Goal: Task Accomplishment & Management: Manage account settings

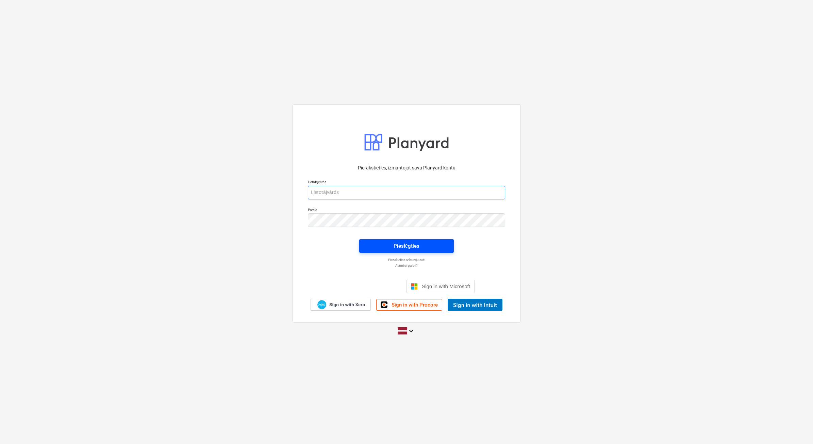
type input "[EMAIL_ADDRESS][DOMAIN_NAME]"
click at [402, 245] on div "Pieslēgties" at bounding box center [407, 246] width 26 height 9
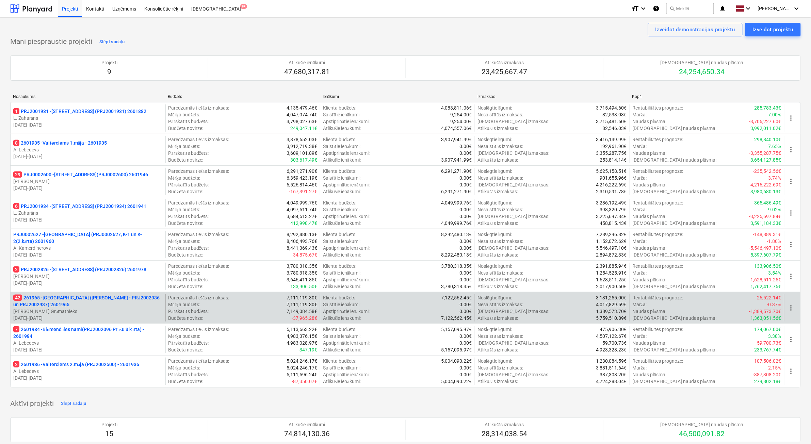
click at [94, 314] on p "[PERSON_NAME] Grāmatnieks" at bounding box center [87, 311] width 149 height 7
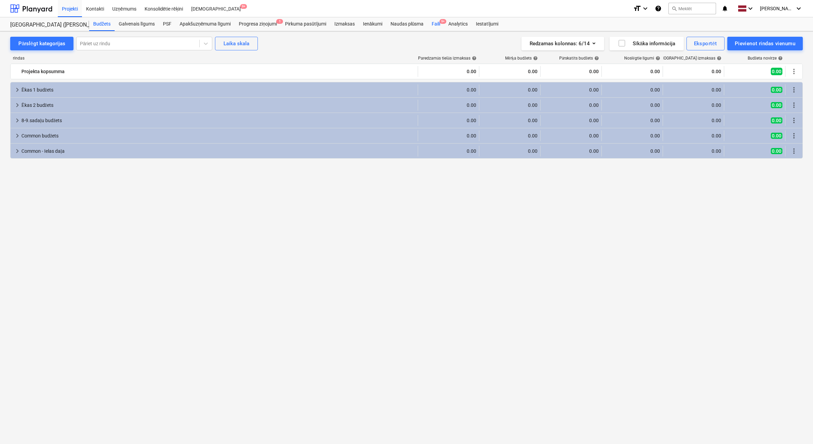
click at [438, 27] on div "Faili 9+" at bounding box center [436, 24] width 17 height 14
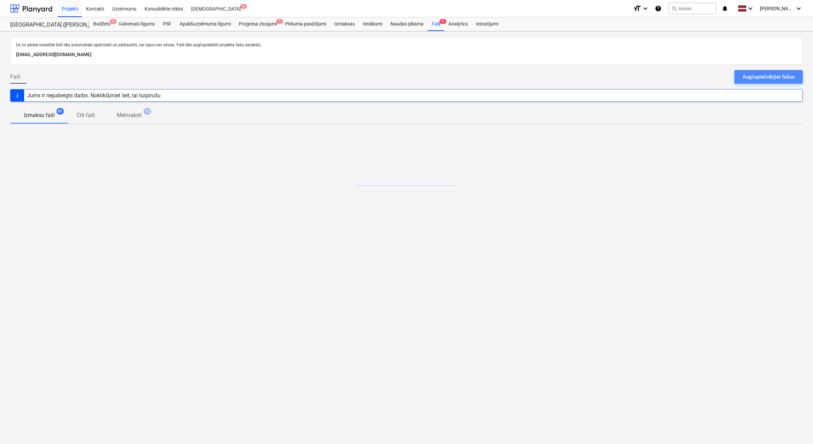
click at [797, 76] on button "Augšupielādējiet failus" at bounding box center [769, 77] width 68 height 14
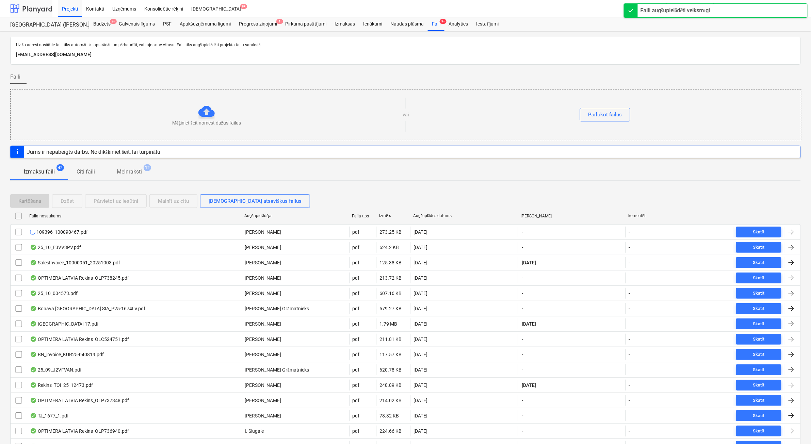
click at [26, 7] on div at bounding box center [31, 8] width 42 height 17
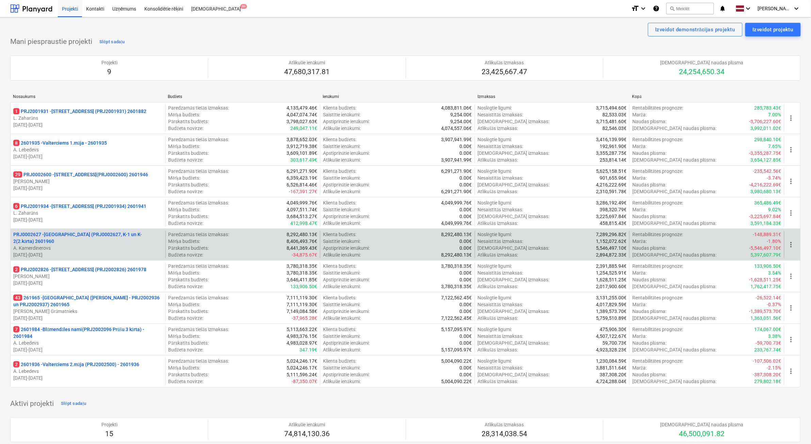
click at [120, 257] on div "PRJ0002627 - [GEOGRAPHIC_DATA] (PRJ0002627, K-1 un K-2(2.kārta) 2601960 A. Kame…" at bounding box center [88, 244] width 155 height 27
click at [72, 247] on p "A. Kamerdinerovs" at bounding box center [87, 248] width 149 height 7
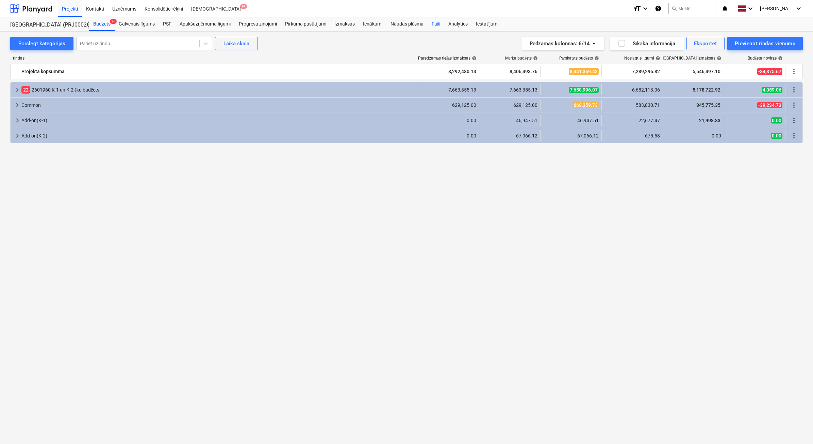
click at [437, 25] on div "Faili" at bounding box center [436, 24] width 17 height 14
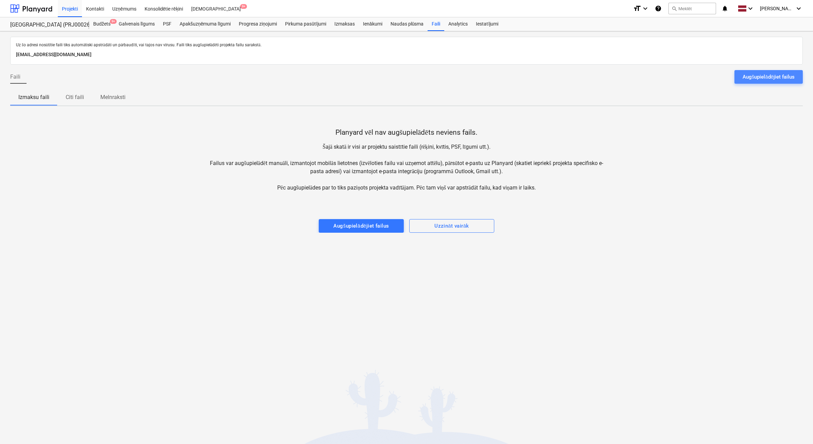
click at [742, 79] on button "Augšupielādējiet failus" at bounding box center [769, 77] width 68 height 14
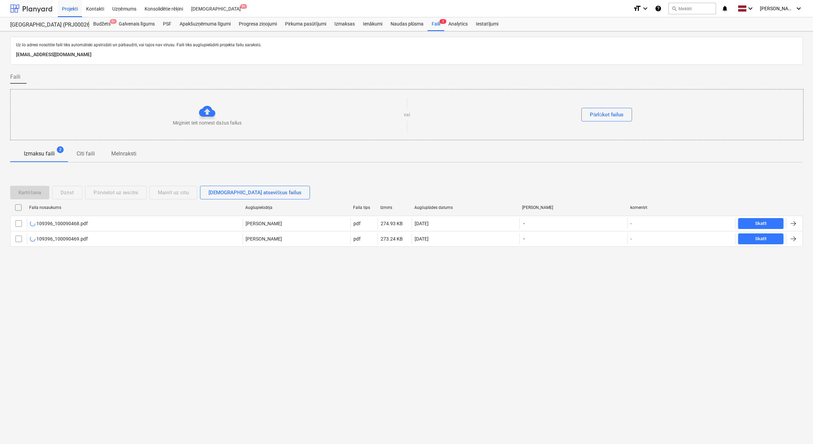
click at [36, 14] on div at bounding box center [31, 8] width 42 height 17
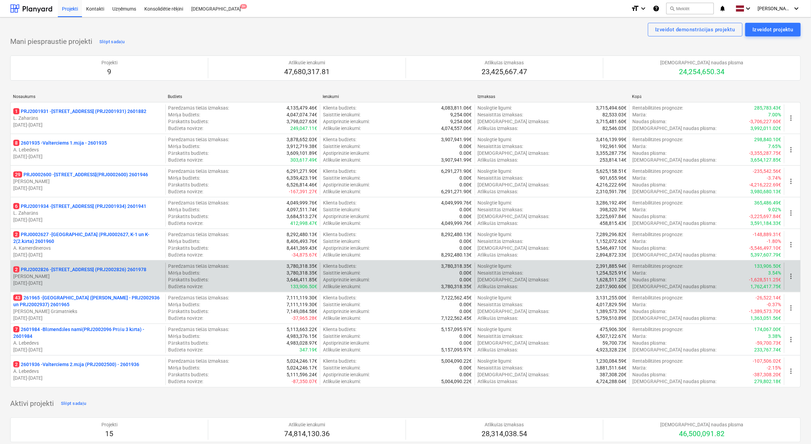
click at [108, 275] on p "[PERSON_NAME]" at bounding box center [87, 276] width 149 height 7
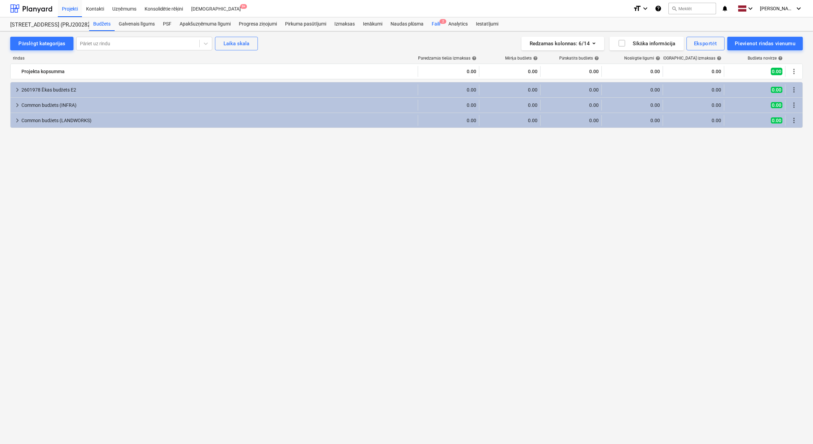
click at [439, 26] on div "Faili 2" at bounding box center [436, 24] width 17 height 14
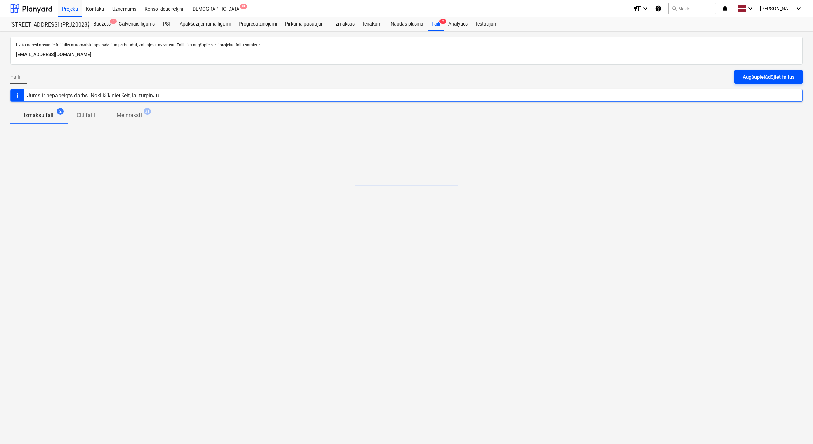
click at [786, 73] on div "Augšupielādējiet failus" at bounding box center [769, 76] width 52 height 9
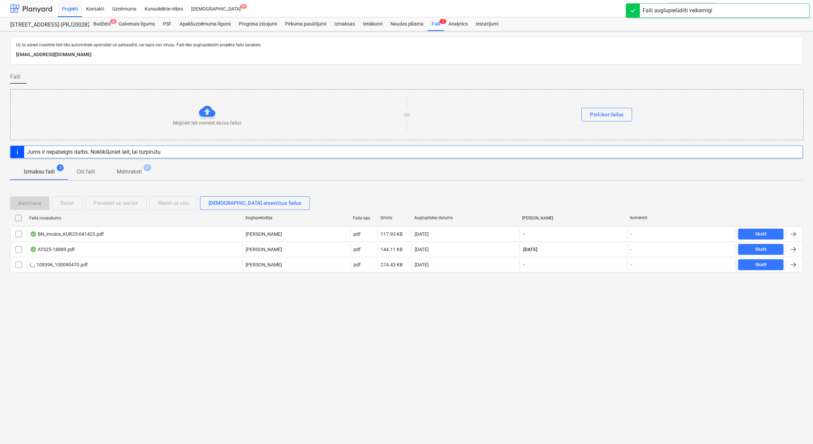
click at [26, 3] on div at bounding box center [31, 8] width 42 height 17
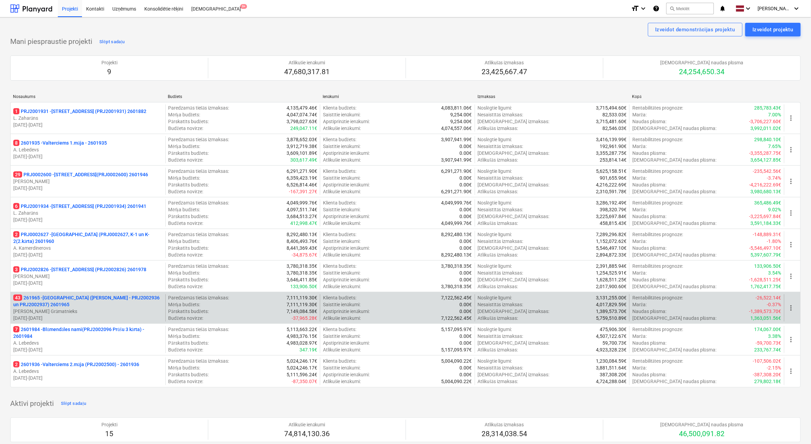
click at [125, 314] on p "[PERSON_NAME] Grāmatnieks" at bounding box center [87, 311] width 149 height 7
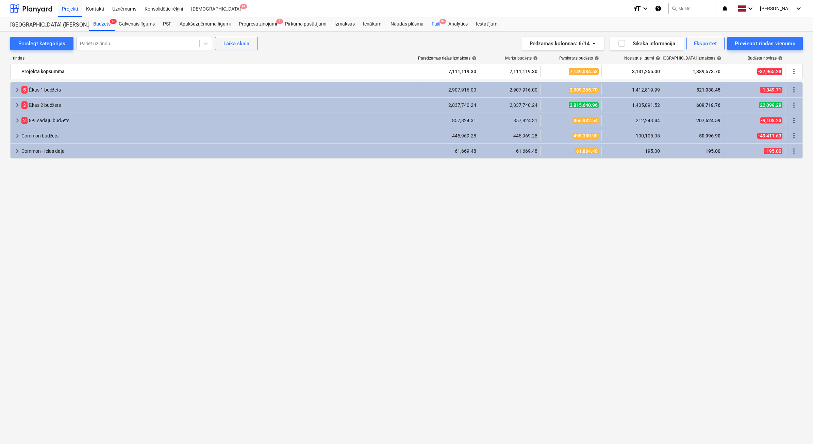
click at [440, 27] on div "Faili 9+" at bounding box center [436, 24] width 17 height 14
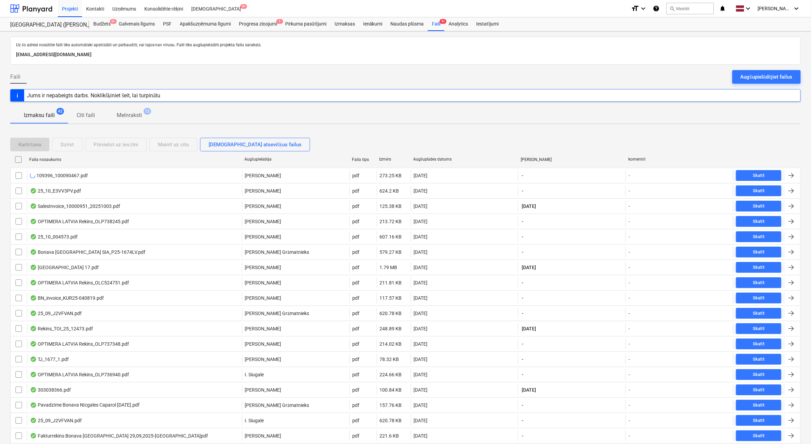
drag, startPoint x: 759, startPoint y: 74, endPoint x: 734, endPoint y: 69, distance: 26.1
click at [760, 74] on div "Augšupielādējiet failus" at bounding box center [767, 76] width 52 height 9
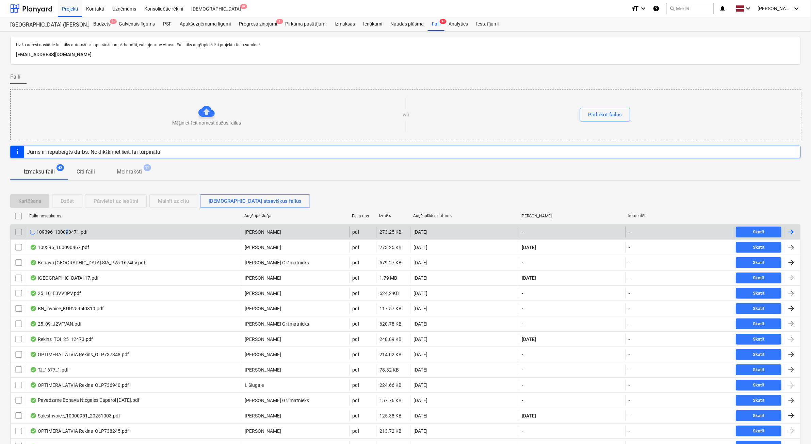
click at [67, 231] on div "109396_100090471.pdf" at bounding box center [59, 231] width 58 height 5
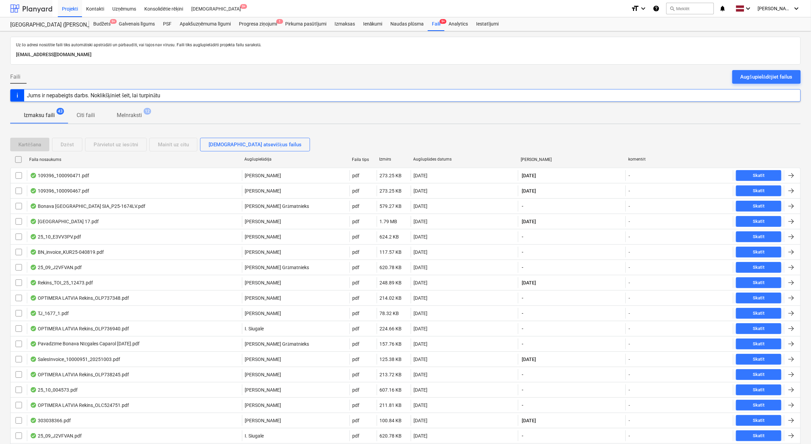
click at [22, 9] on div at bounding box center [31, 8] width 42 height 17
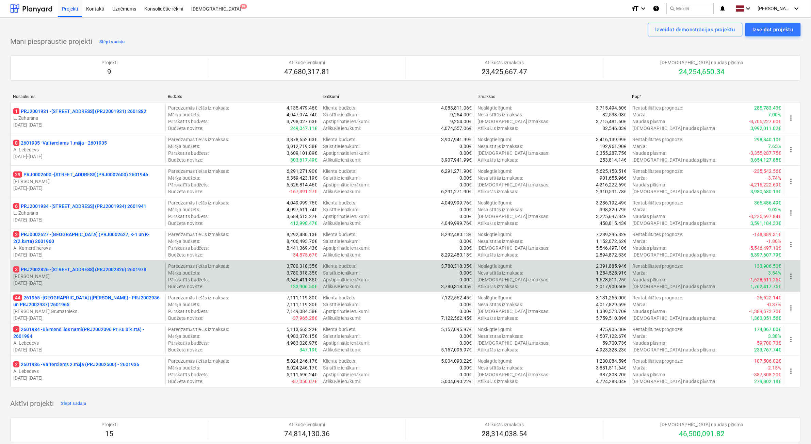
click at [124, 281] on p "[DATE] - [DATE]" at bounding box center [87, 283] width 149 height 7
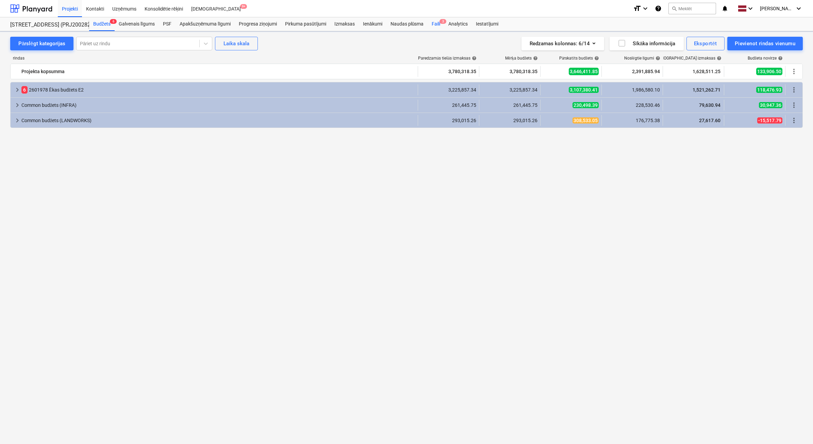
click at [430, 26] on div "Faili 3" at bounding box center [436, 24] width 17 height 14
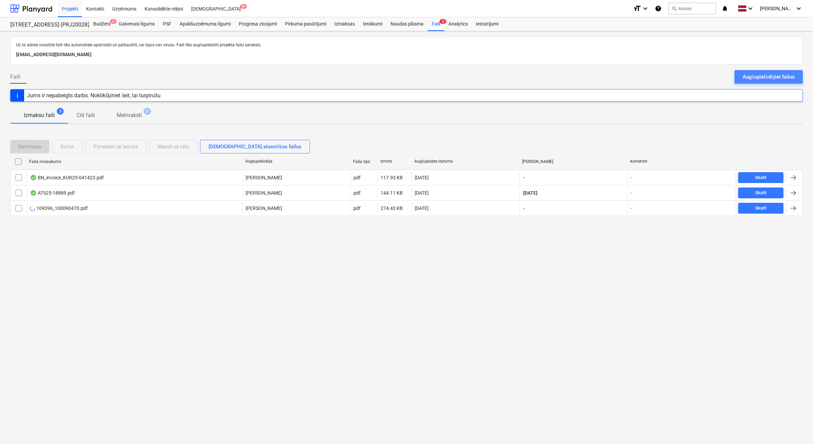
click at [766, 82] on button "Augšupielādējiet failus" at bounding box center [769, 77] width 68 height 14
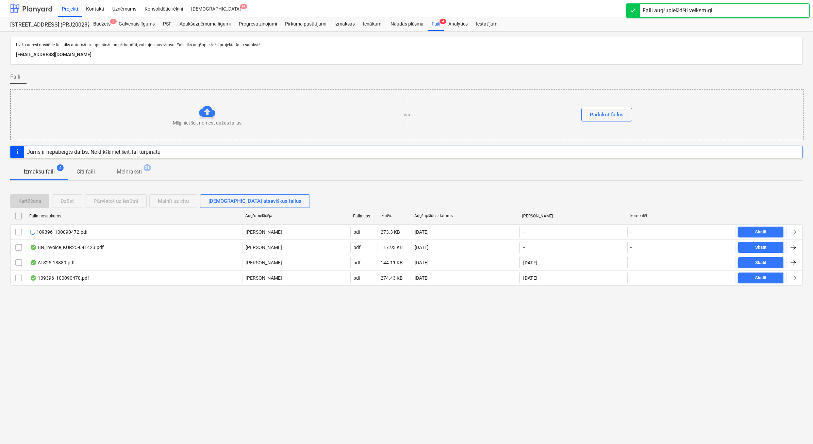
click at [47, 7] on div at bounding box center [31, 8] width 42 height 17
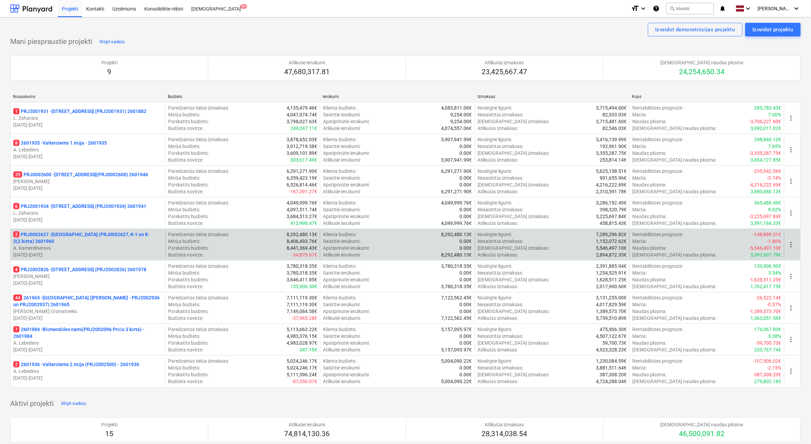
click at [100, 240] on p "2 PRJ0002627 - [GEOGRAPHIC_DATA] (PRJ0002627, K-1 un K-2(2.kārta) 2601960" at bounding box center [87, 238] width 149 height 14
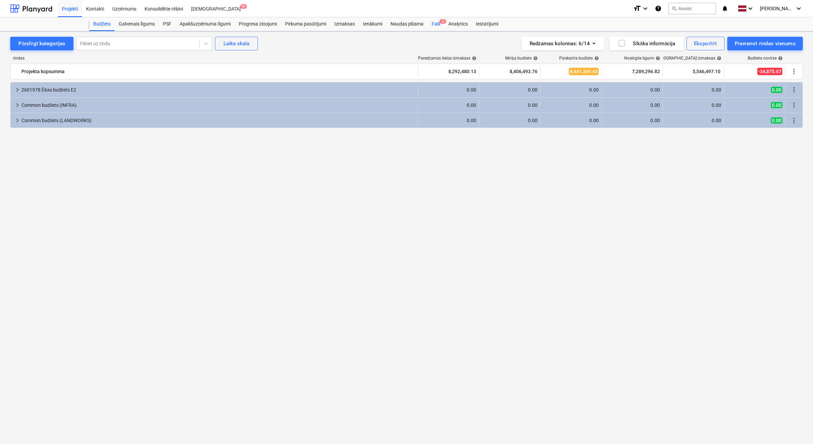
click at [440, 27] on div "Faili 2" at bounding box center [436, 24] width 17 height 14
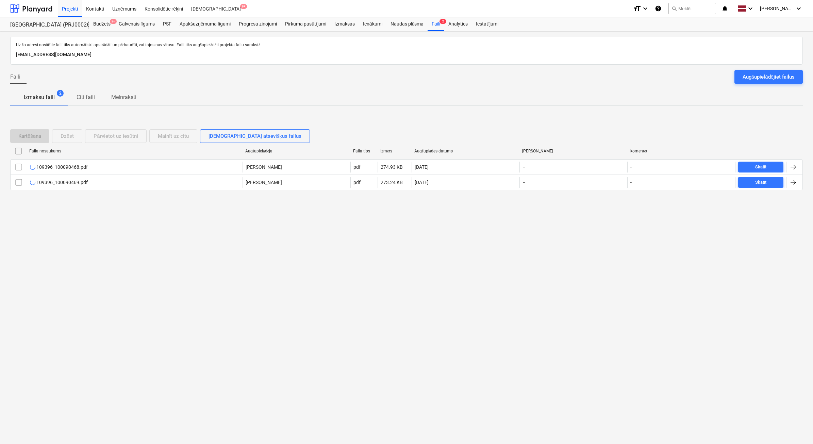
click at [747, 76] on div "Augšupielādējiet failus" at bounding box center [769, 76] width 52 height 9
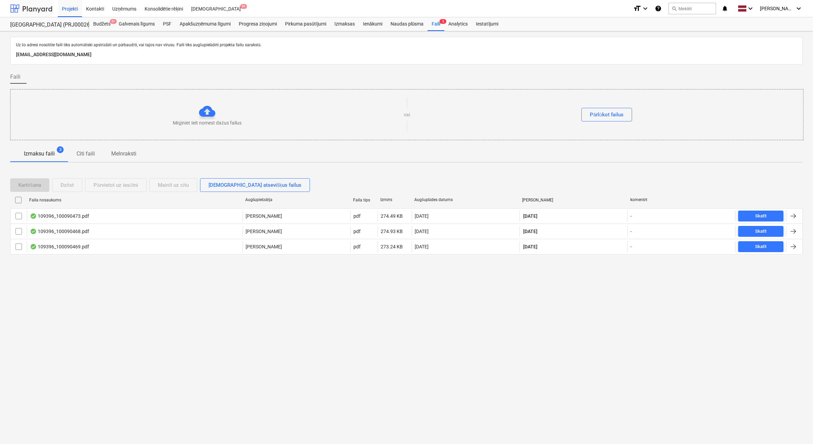
click at [41, 4] on div at bounding box center [31, 8] width 42 height 17
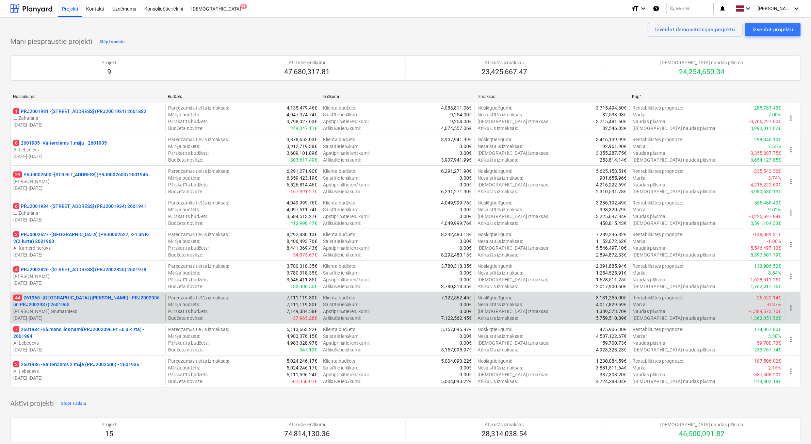
click at [98, 308] on p "44 261965 - [GEOGRAPHIC_DATA] ([PERSON_NAME] - PRJ2002936 un PRJ2002937) 2601965" at bounding box center [87, 301] width 149 height 14
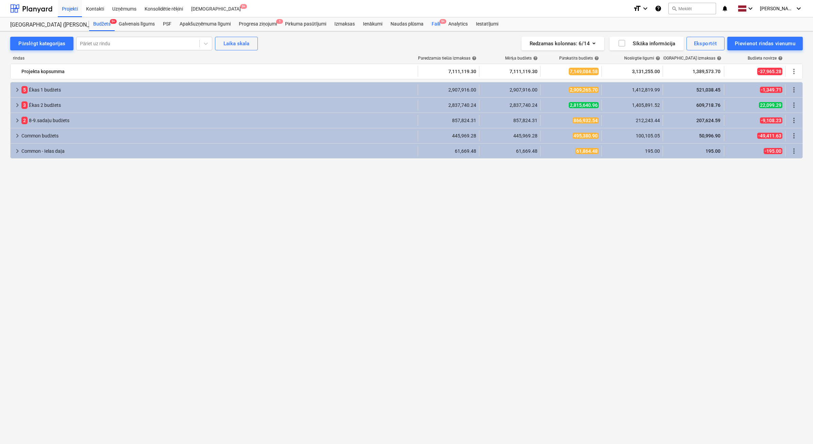
click at [442, 21] on span "9+" at bounding box center [443, 21] width 7 height 5
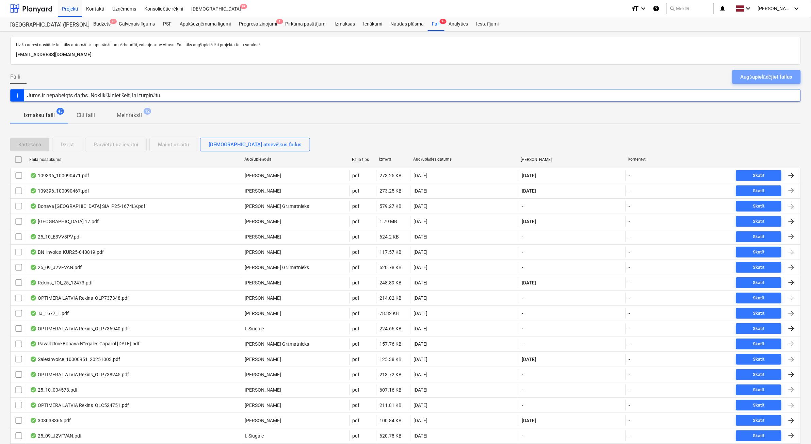
drag, startPoint x: 754, startPoint y: 78, endPoint x: 5, endPoint y: 153, distance: 752.8
click at [754, 78] on div "Augšupielādējiet failus" at bounding box center [767, 76] width 52 height 9
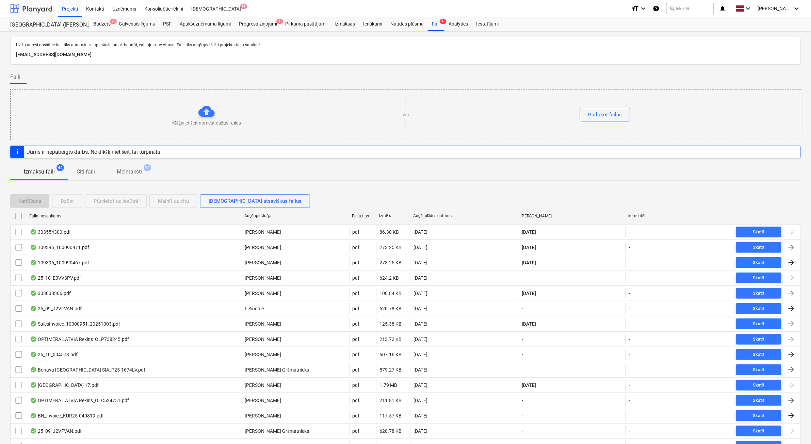
click at [43, 5] on div at bounding box center [31, 8] width 42 height 17
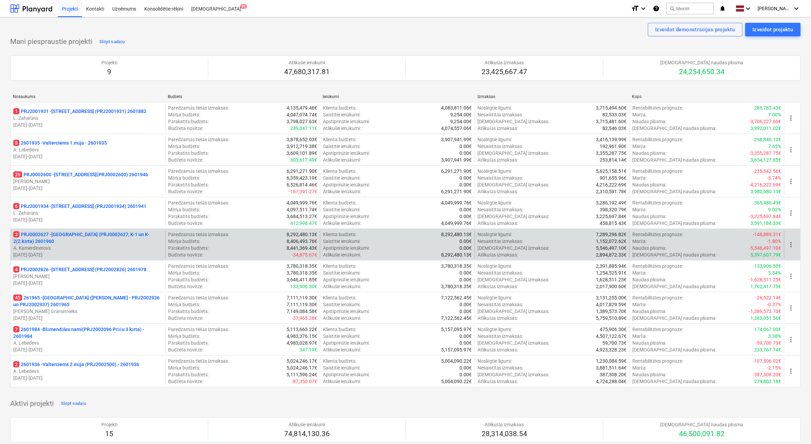
click at [95, 236] on p "3 PRJ0002627 - [GEOGRAPHIC_DATA] (PRJ0002627, K-1 un K-2(2.kārta) 2601960" at bounding box center [87, 238] width 149 height 14
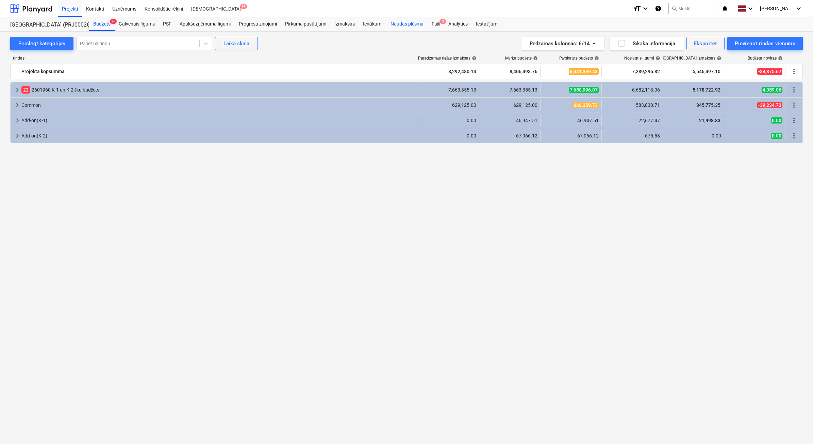
click at [426, 24] on div "Naudas plūsma" at bounding box center [408, 24] width 42 height 14
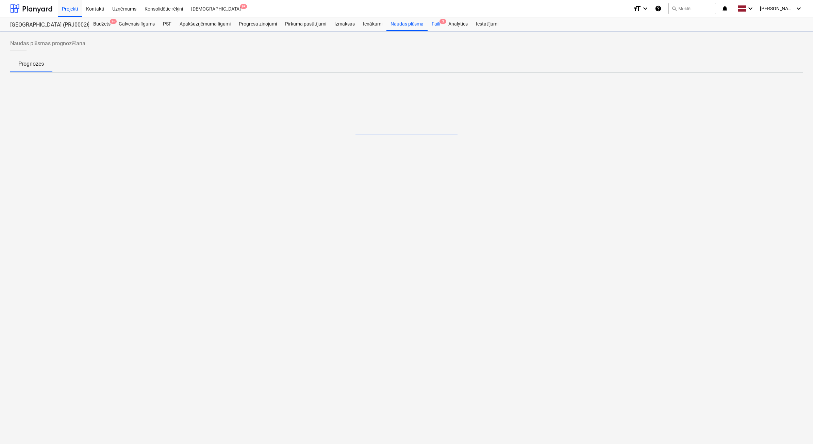
click at [430, 25] on div "Faili 3" at bounding box center [436, 24] width 17 height 14
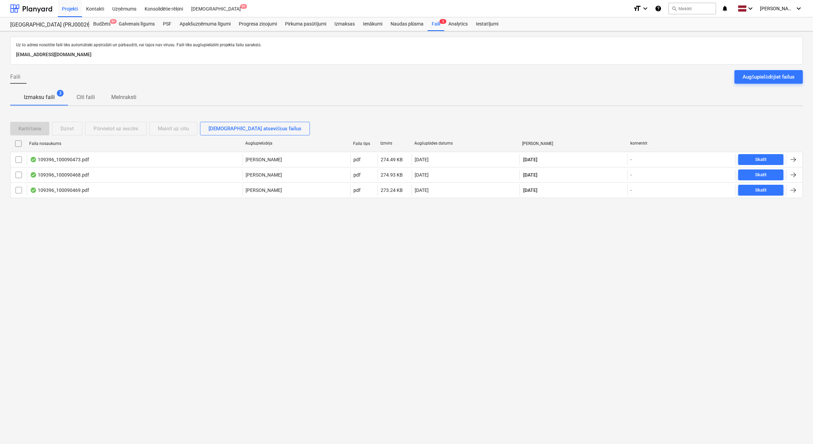
click at [771, 77] on div "Augšupielādējiet failus" at bounding box center [769, 76] width 52 height 9
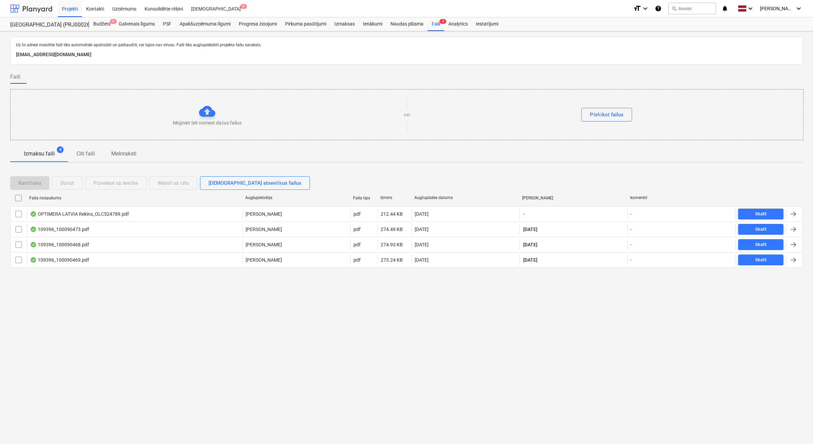
click at [43, 11] on div at bounding box center [31, 8] width 42 height 17
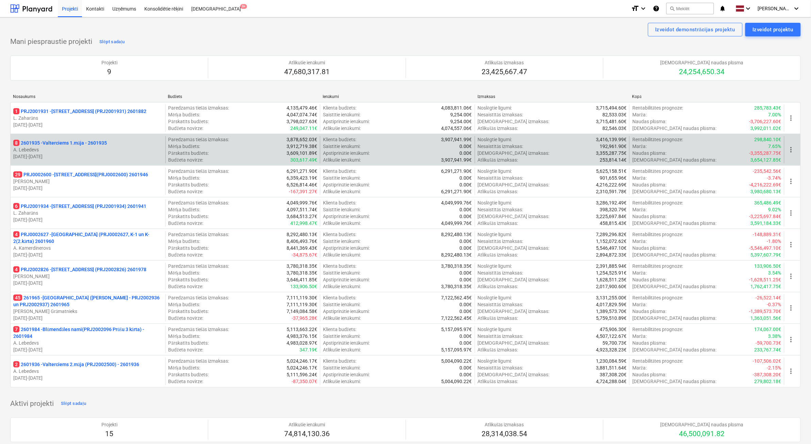
click at [133, 159] on p "[DATE] - [DATE]" at bounding box center [87, 156] width 149 height 7
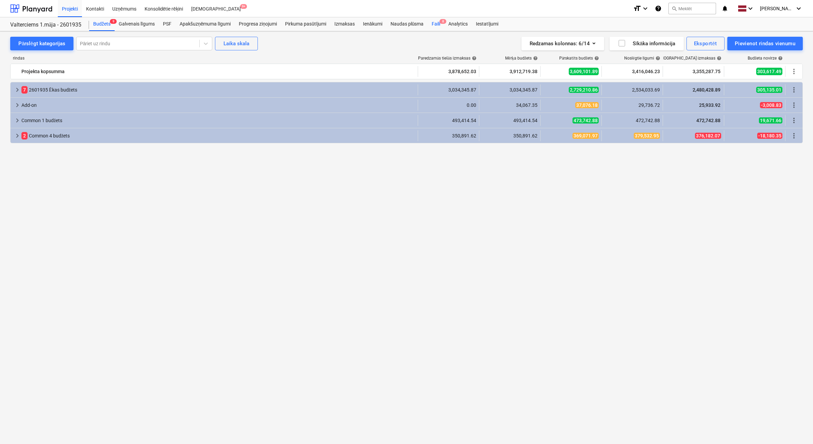
click at [435, 25] on div "Faili 8" at bounding box center [436, 24] width 17 height 14
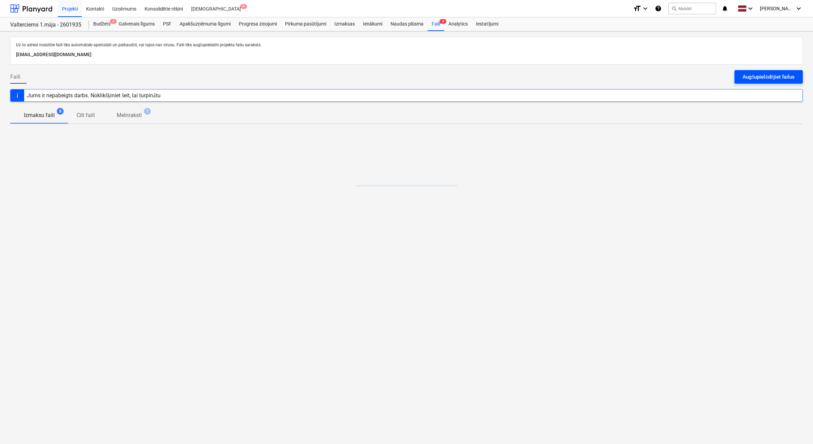
click at [788, 82] on button "Augšupielādējiet failus" at bounding box center [769, 77] width 68 height 14
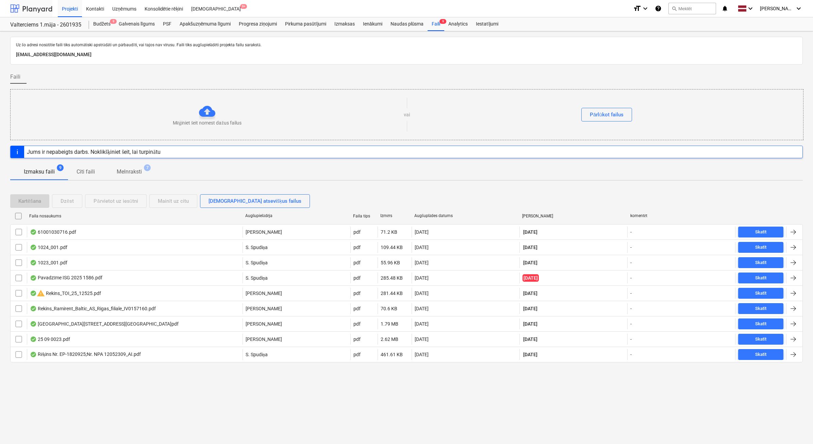
click at [42, 10] on div at bounding box center [31, 8] width 42 height 17
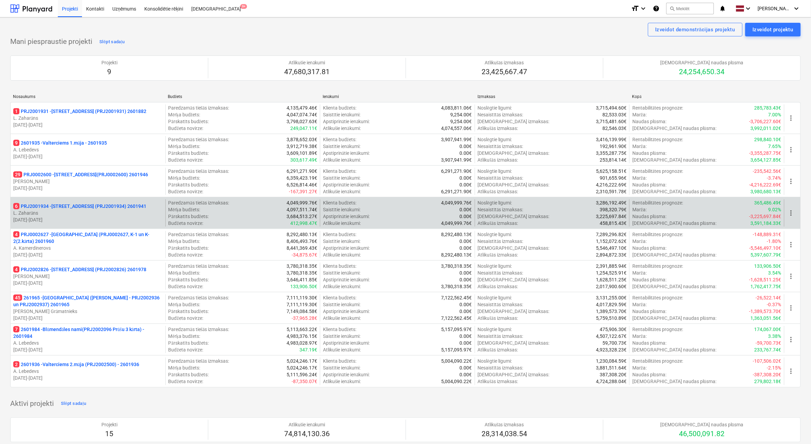
click at [131, 221] on p "[DATE] - [DATE]" at bounding box center [87, 219] width 149 height 7
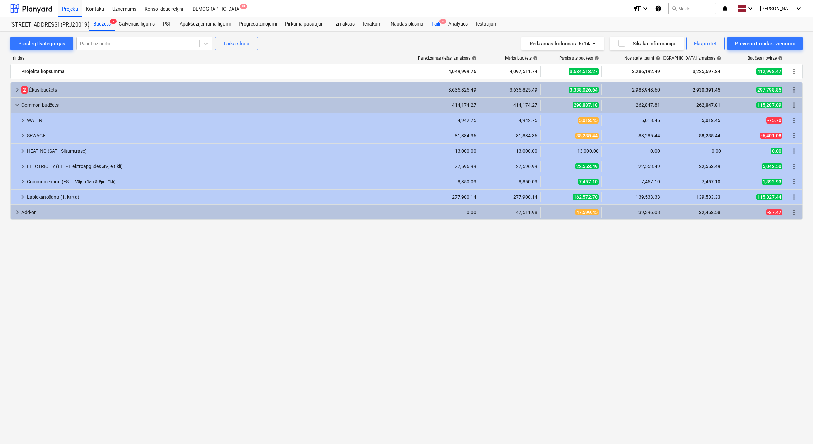
click at [429, 28] on div "Faili 6" at bounding box center [436, 24] width 17 height 14
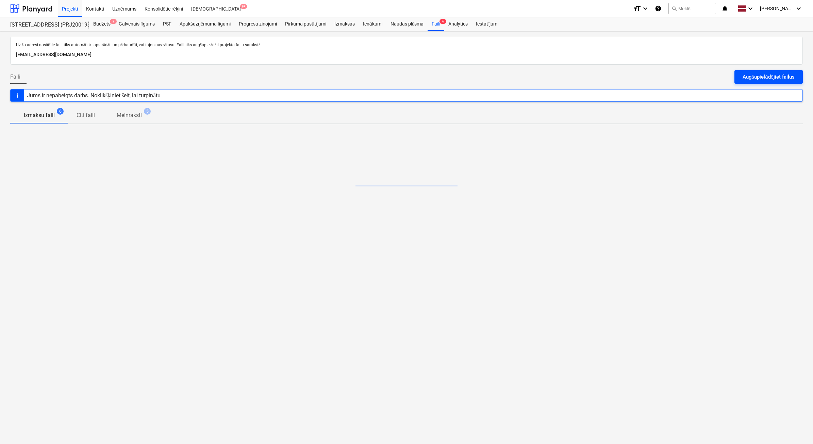
click at [799, 79] on button "Augšupielādējiet failus" at bounding box center [769, 77] width 68 height 14
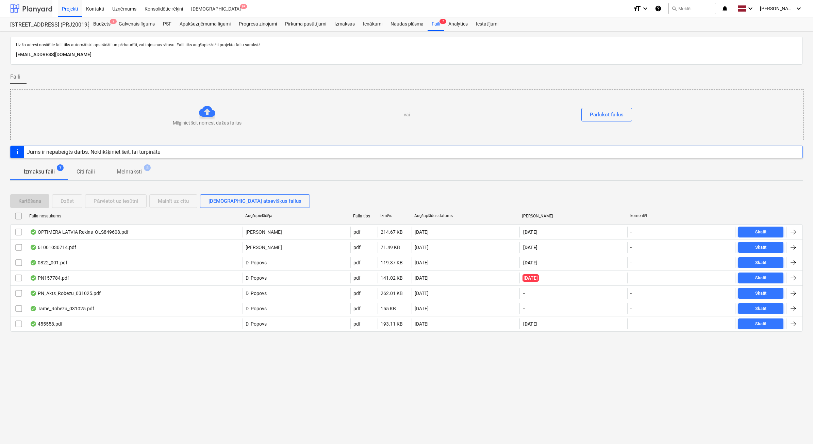
click at [48, 7] on div at bounding box center [31, 8] width 42 height 17
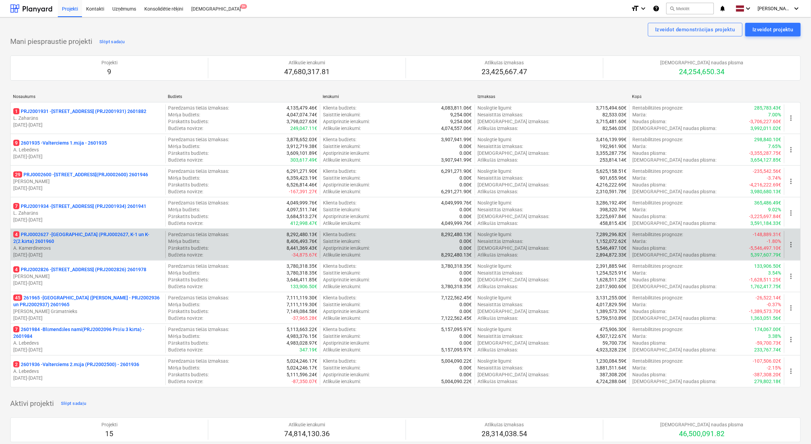
click at [101, 245] on p "A. Kamerdinerovs" at bounding box center [87, 248] width 149 height 7
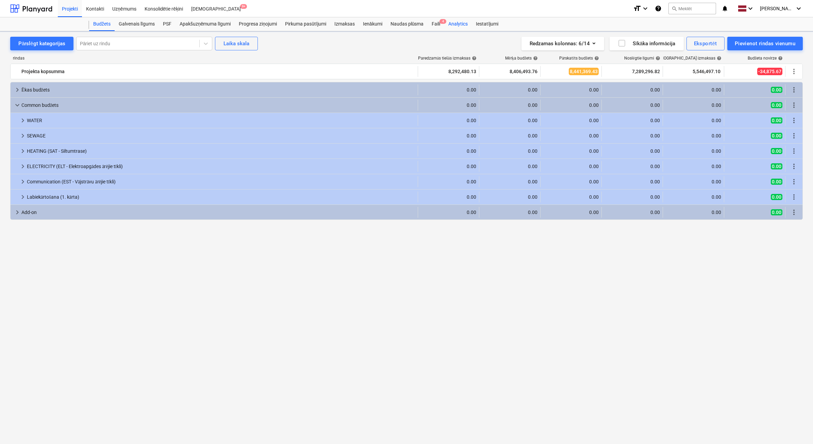
drag, startPoint x: 441, startPoint y: 25, endPoint x: 465, endPoint y: 26, distance: 24.2
click at [441, 26] on div "Faili 4" at bounding box center [436, 24] width 17 height 14
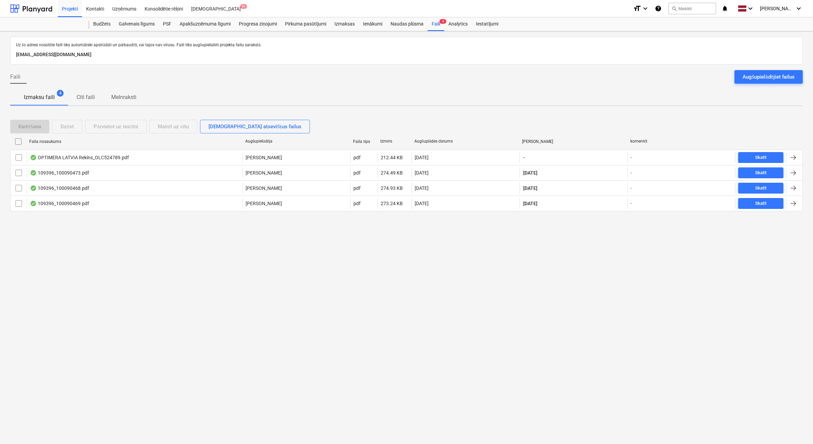
click at [755, 77] on div "Augšupielādējiet failus" at bounding box center [769, 76] width 52 height 9
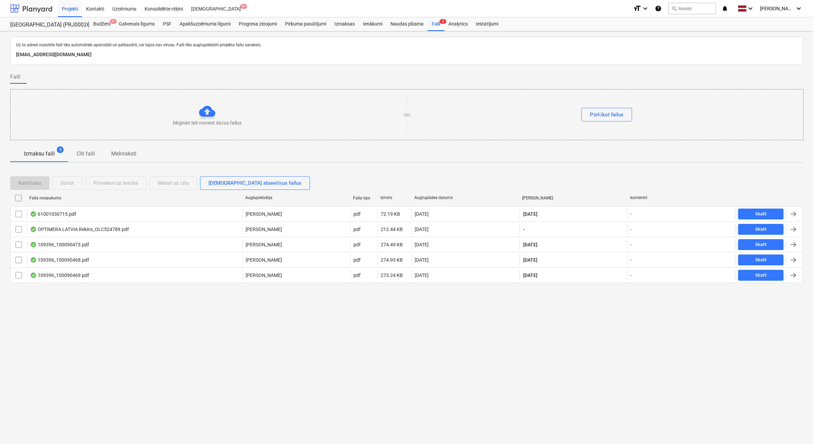
click at [20, 12] on div at bounding box center [31, 8] width 42 height 17
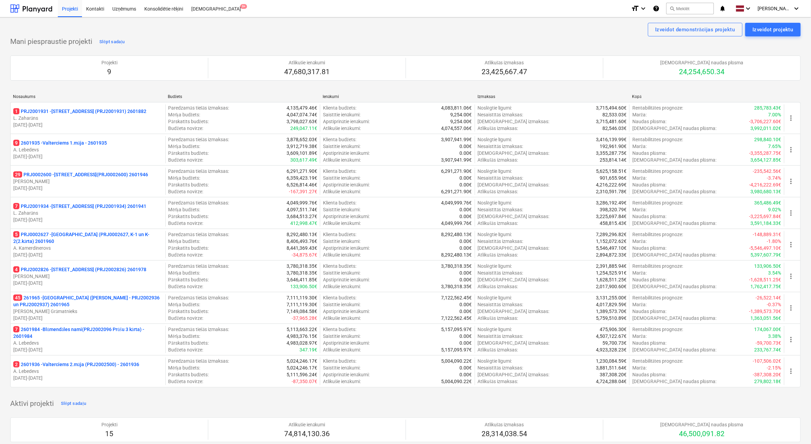
click at [120, 285] on p "[DATE] - [DATE]" at bounding box center [87, 283] width 149 height 7
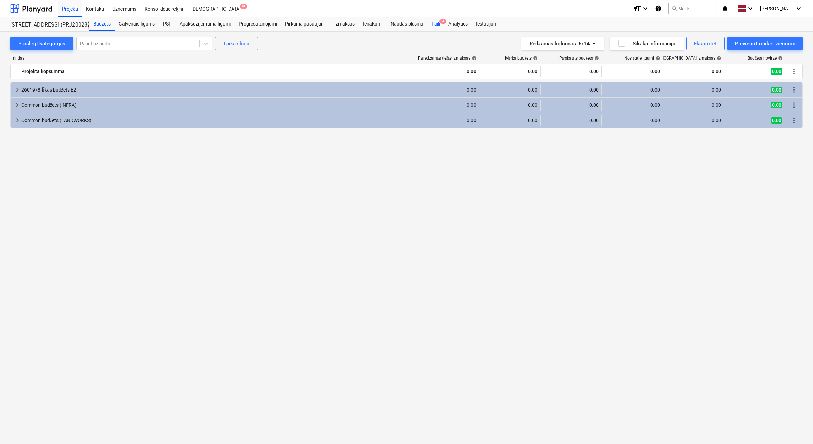
click at [438, 24] on div "Faili 4" at bounding box center [436, 24] width 17 height 14
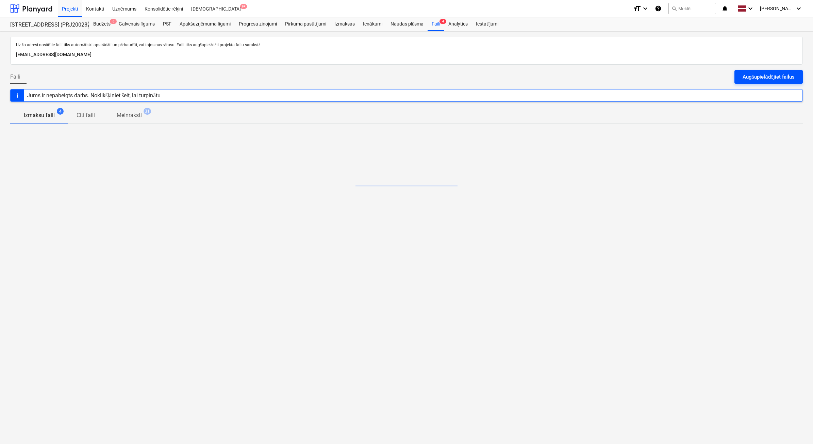
click at [759, 73] on div "Augšupielādējiet failus" at bounding box center [769, 76] width 52 height 9
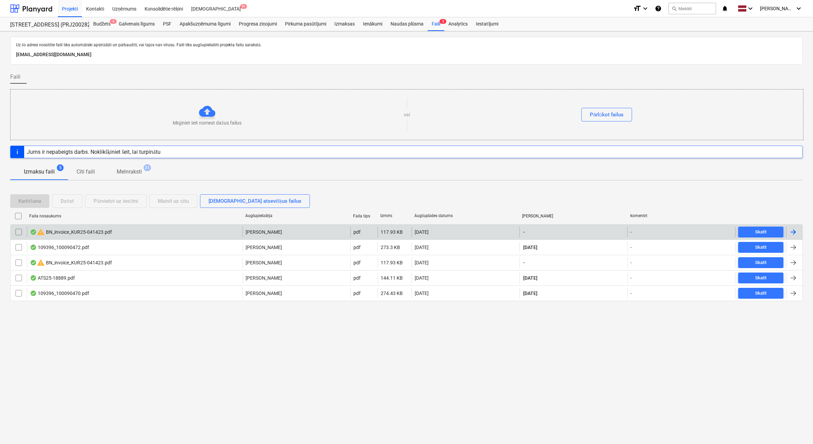
click at [19, 232] on input "checkbox" at bounding box center [18, 232] width 11 height 11
click at [72, 199] on div "Dzēst" at bounding box center [67, 201] width 13 height 9
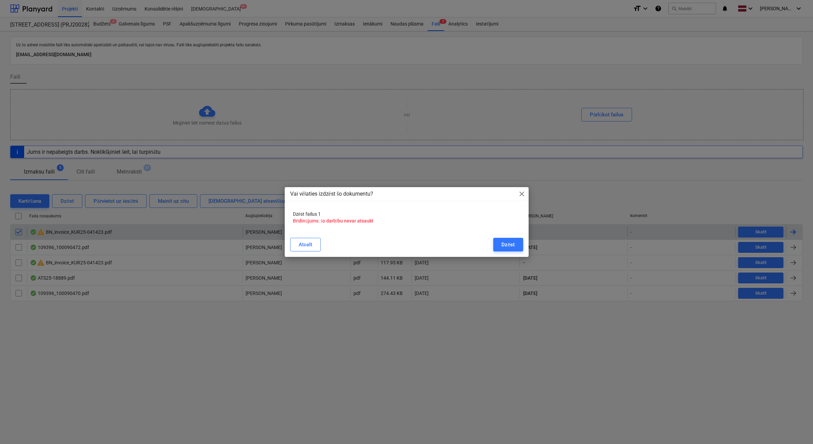
click at [524, 245] on div "Atcelt Dzēst" at bounding box center [406, 244] width 241 height 19
click at [516, 245] on button "Dzēst" at bounding box center [508, 245] width 30 height 14
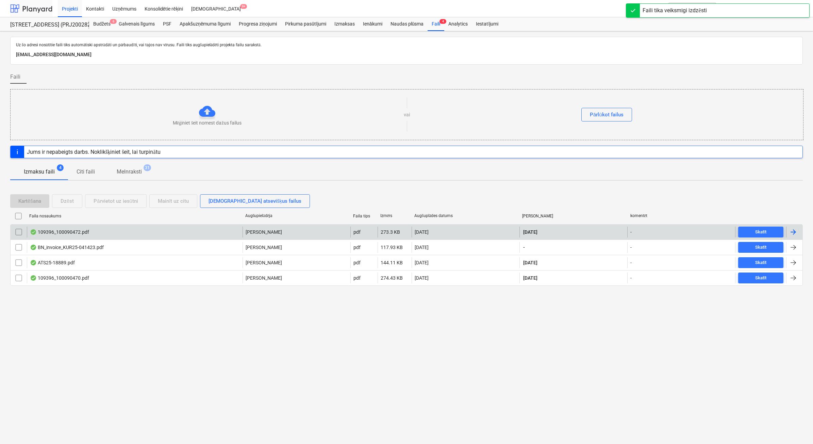
click at [33, 9] on div at bounding box center [31, 8] width 42 height 17
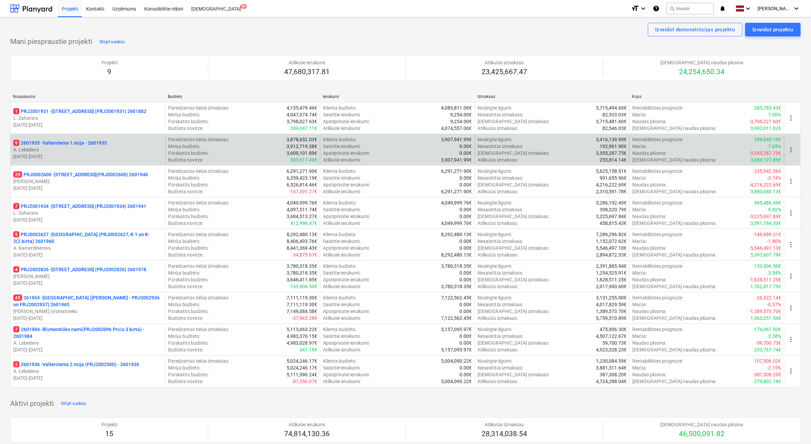
click at [146, 150] on p "A. Lebedevs" at bounding box center [87, 149] width 149 height 7
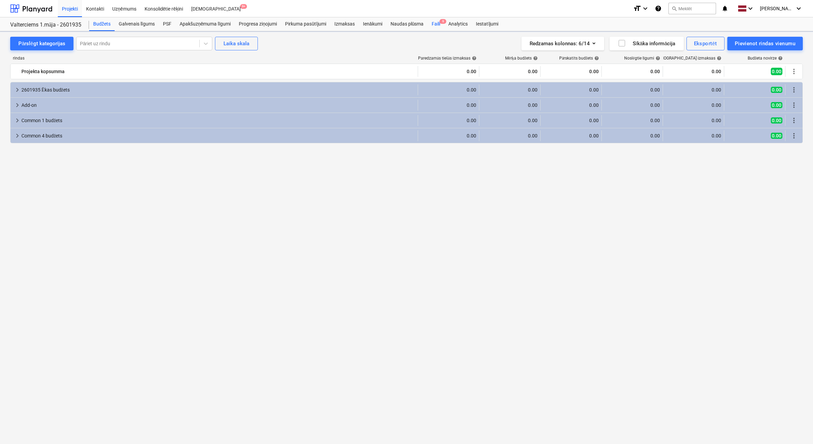
click at [439, 24] on div "Faili 9" at bounding box center [436, 24] width 17 height 14
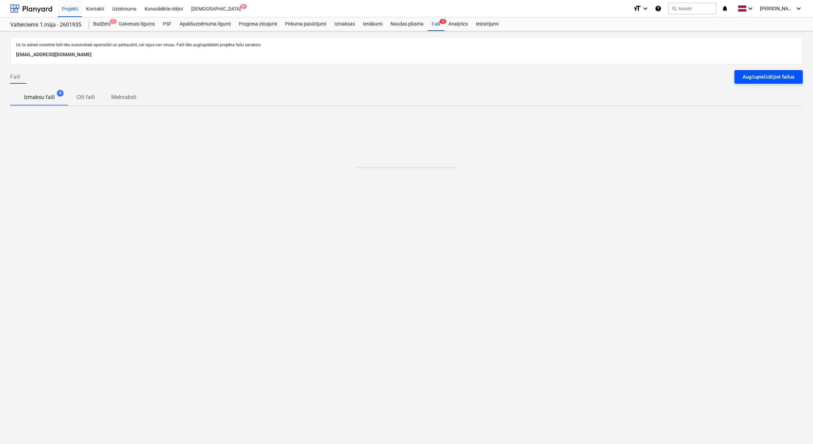
click at [776, 80] on div "Augšupielādējiet failus" at bounding box center [769, 76] width 52 height 9
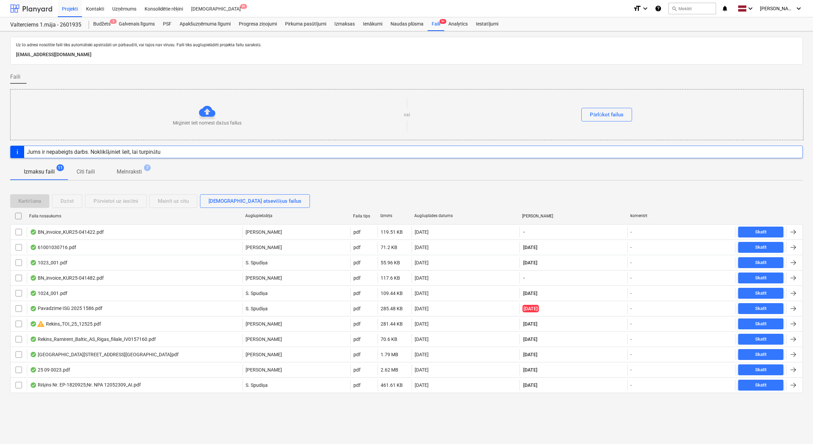
click at [25, 4] on div at bounding box center [31, 8] width 42 height 17
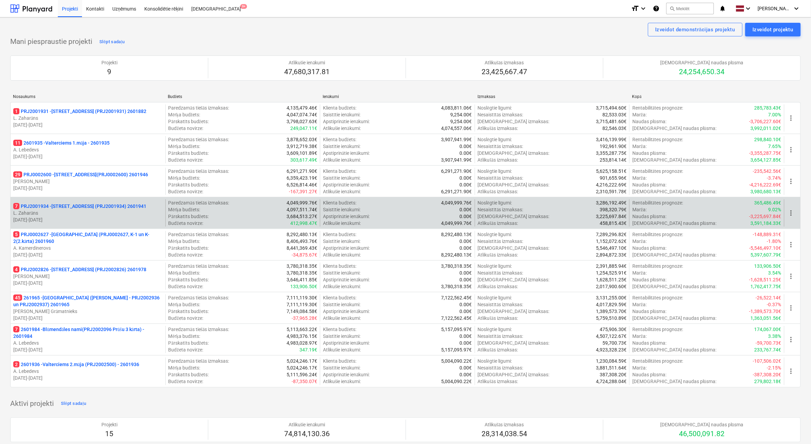
click at [131, 198] on div "7 PRJ2001934 - [STREET_ADDRESS] (PRJ2001934) 2601941 L. Zaharāns [DATE] - [DATE…" at bounding box center [405, 213] width 791 height 32
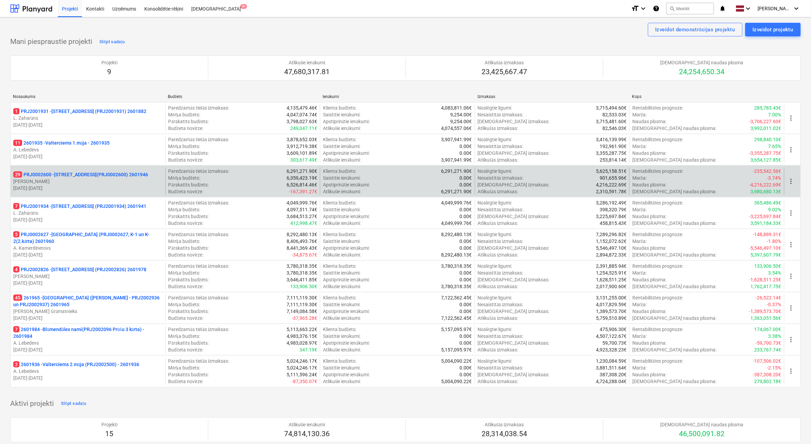
click at [130, 186] on p "[DATE] - [DATE]" at bounding box center [87, 188] width 149 height 7
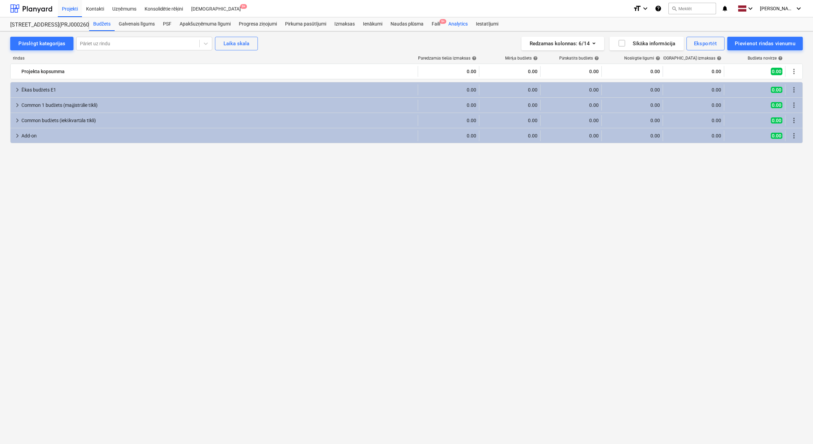
click at [448, 22] on div "Analytics" at bounding box center [458, 24] width 28 height 14
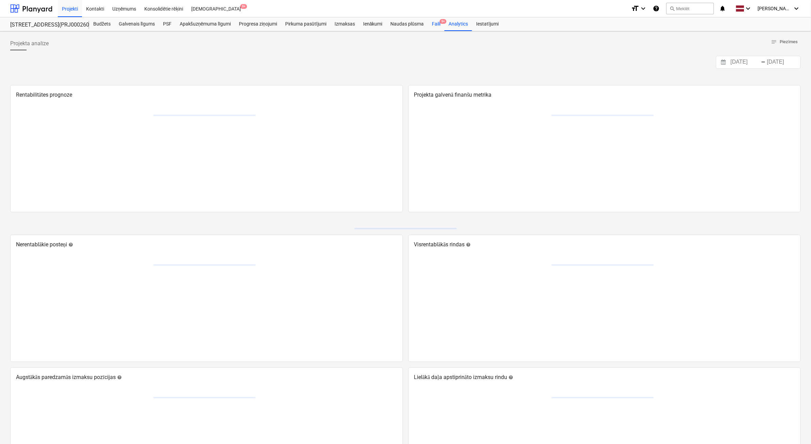
click at [439, 24] on div "Faili 9+" at bounding box center [436, 24] width 17 height 14
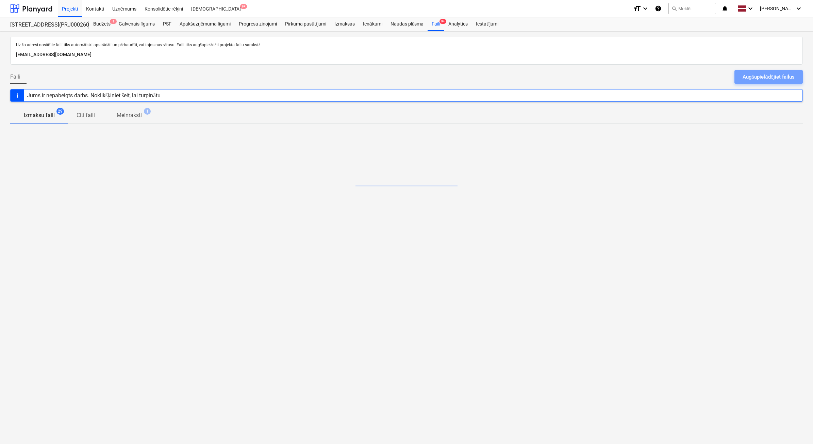
click at [745, 75] on div "Augšupielādējiet failus" at bounding box center [769, 76] width 52 height 9
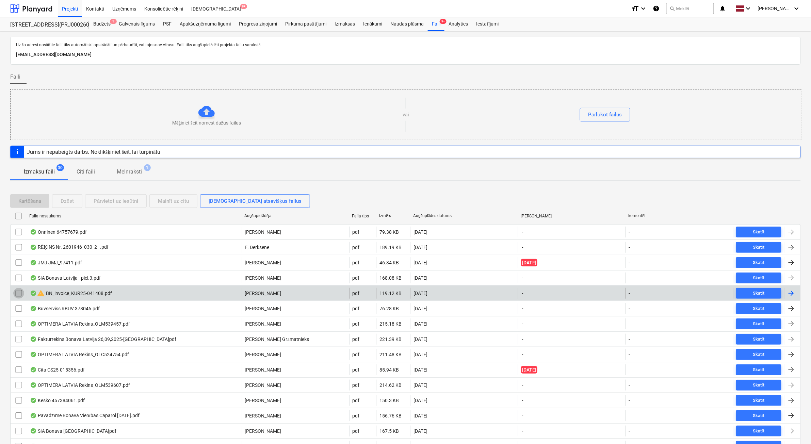
click at [19, 293] on input "checkbox" at bounding box center [18, 293] width 11 height 11
click at [72, 203] on div "Dzēst" at bounding box center [67, 201] width 13 height 9
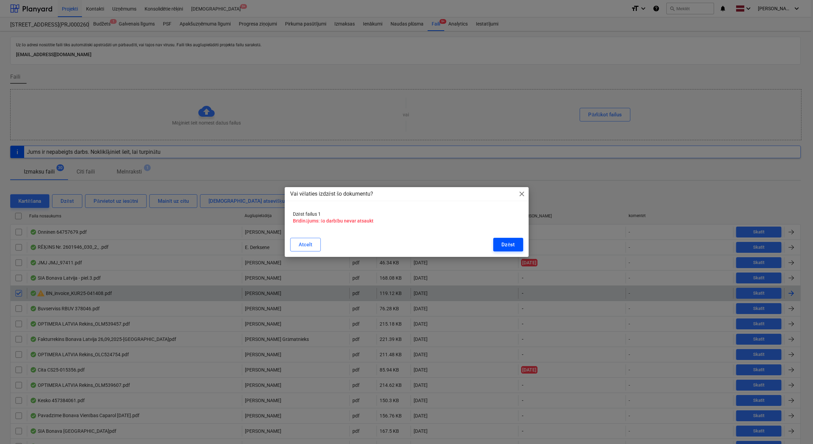
click at [516, 241] on button "Dzēst" at bounding box center [508, 245] width 30 height 14
